Goal: Use online tool/utility: Utilize a website feature to perform a specific function

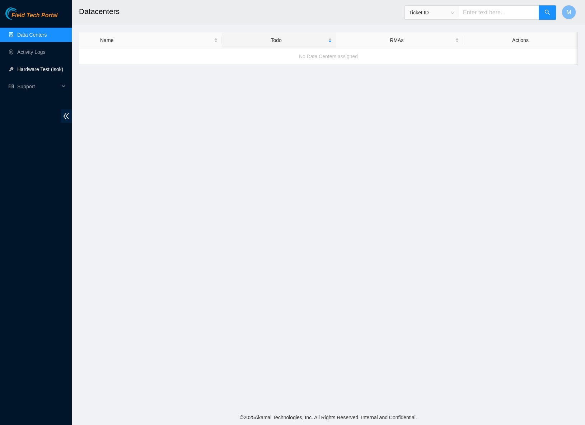
click at [42, 67] on link "Hardware Test (isok)" at bounding box center [40, 69] width 46 height 6
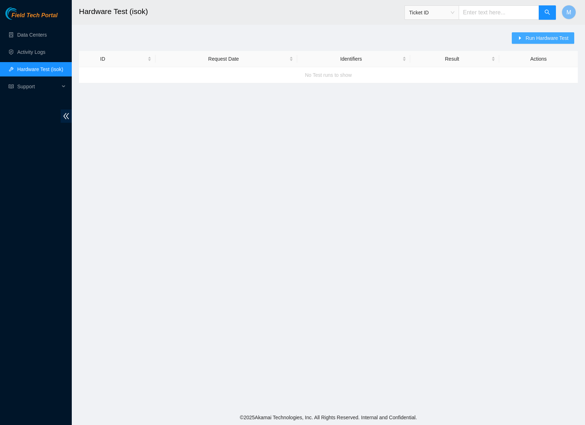
click at [519, 37] on icon "caret-right" at bounding box center [519, 38] width 5 height 5
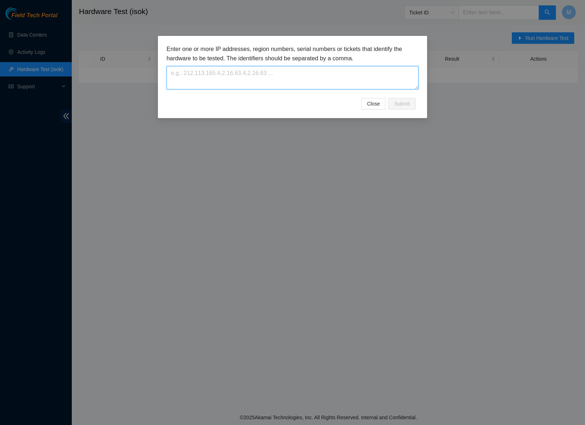
click at [238, 69] on textarea at bounding box center [292, 77] width 252 height 23
paste textarea "ssh-add ~/.ssh/deployed/msacman-deployed-2025-06-13 ssh-add ~/.ssh/internal/msa…"
type textarea "ssh-add ~/.ssh/deployed/msacman-deployed-2025-06-13 ssh-add ~/.ssh/internal/msa…"
paste textarea "[TECHNICAL_ID]"
type textarea "[TECHNICAL_ID]"
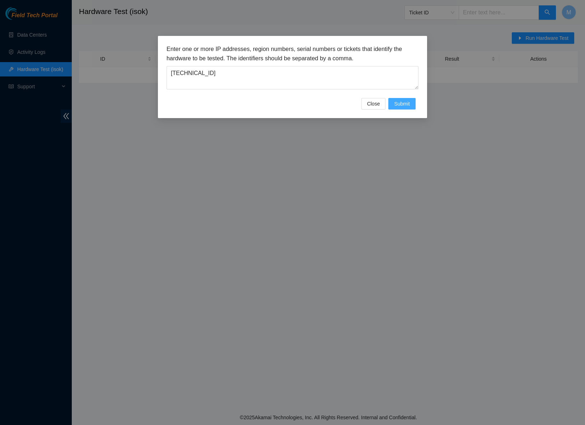
click at [403, 102] on span "Submit" at bounding box center [402, 104] width 16 height 8
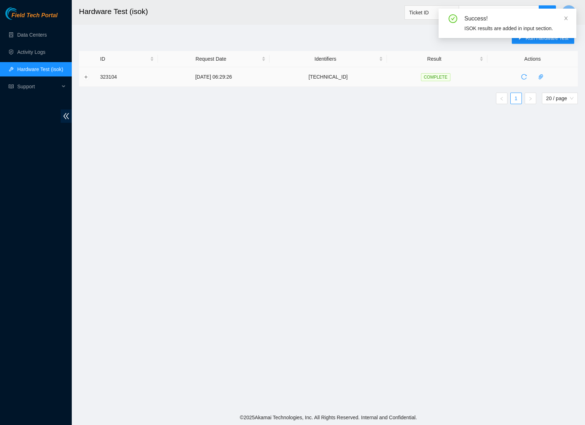
click at [450, 79] on span "COMPLETE" at bounding box center [435, 77] width 29 height 8
click at [486, 76] on td "COMPLETE" at bounding box center [437, 77] width 100 height 20
click at [567, 17] on icon "close" at bounding box center [565, 18] width 5 height 5
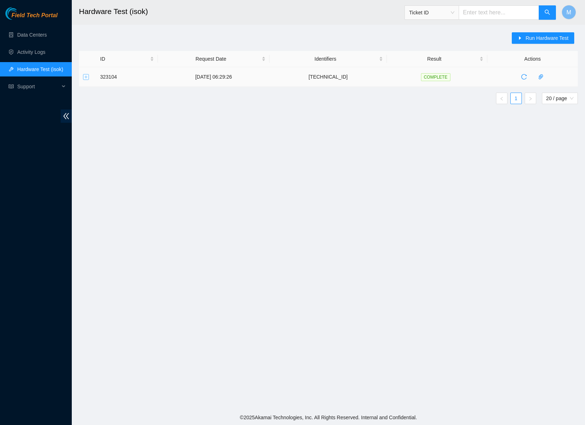
click at [85, 76] on button "Expand row" at bounding box center [86, 77] width 6 height 6
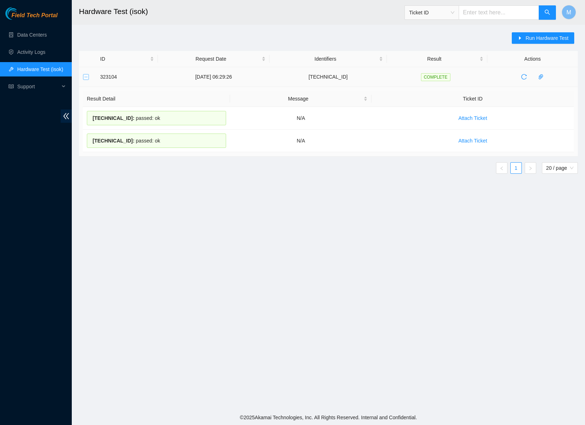
click at [85, 76] on button "Collapse row" at bounding box center [86, 77] width 6 height 6
